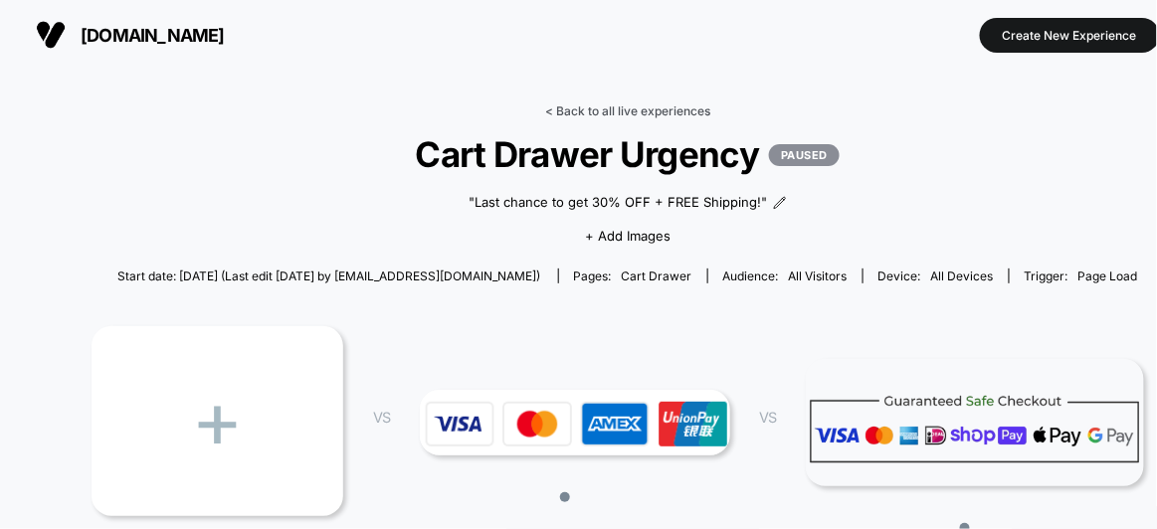
click at [658, 104] on link "< Back to all live experiences" at bounding box center [627, 110] width 165 height 15
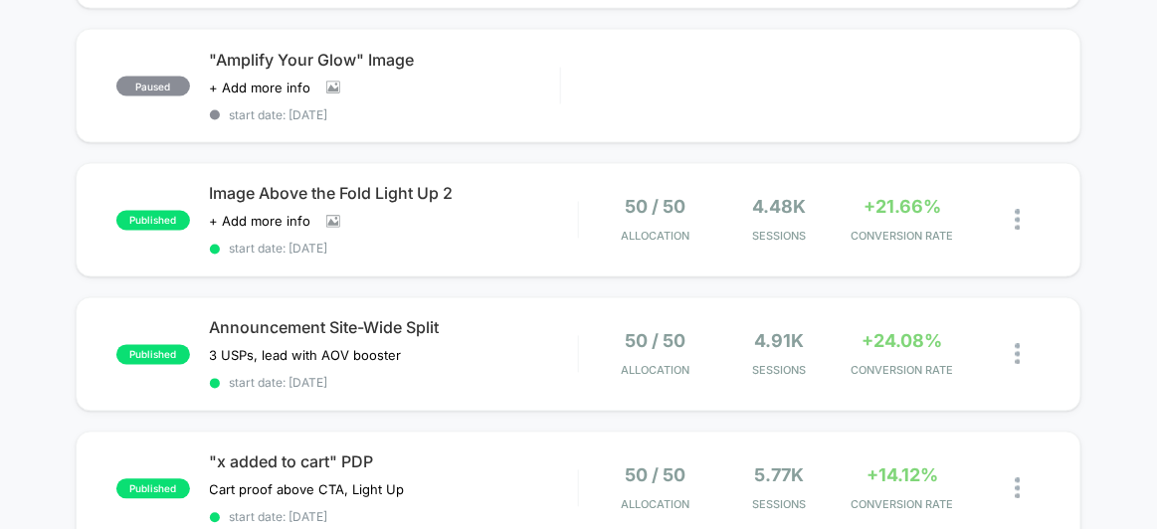
scroll to position [726, 0]
